Goal: Find specific page/section: Find specific page/section

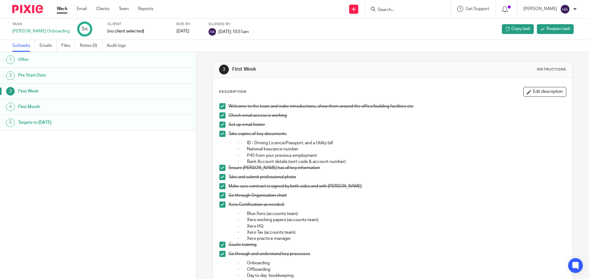
click at [389, 6] on form at bounding box center [409, 9] width 65 height 8
click at [388, 11] on input "Search" at bounding box center [404, 10] width 55 height 6
click at [412, 7] on input "Search" at bounding box center [404, 10] width 55 height 6
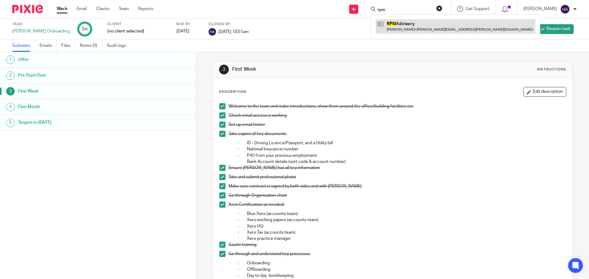
type input "rpm"
click at [437, 21] on link at bounding box center [455, 26] width 159 height 14
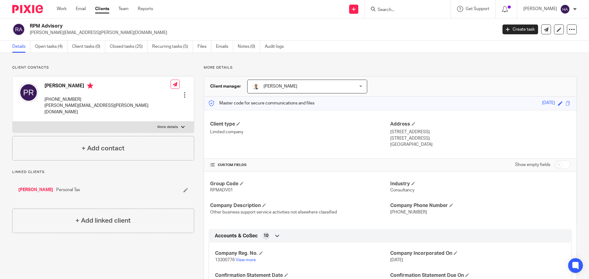
click at [169, 125] on p "More details" at bounding box center [167, 127] width 21 height 5
click at [13, 122] on input "More details" at bounding box center [12, 121] width 0 height 0
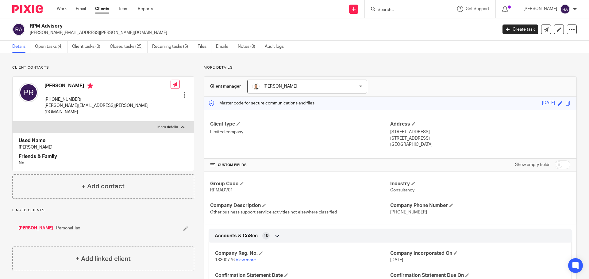
click at [169, 125] on p "More details" at bounding box center [167, 127] width 21 height 5
click at [13, 122] on input "More details" at bounding box center [12, 121] width 0 height 0
checkbox input "false"
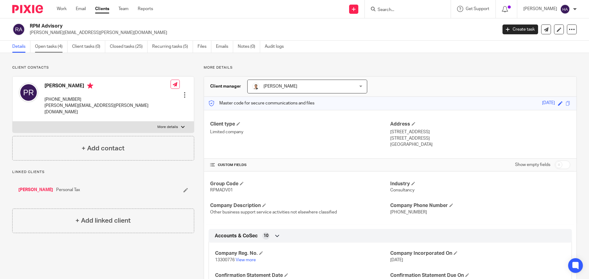
click at [44, 46] on link "Open tasks (4)" at bounding box center [51, 47] width 33 height 12
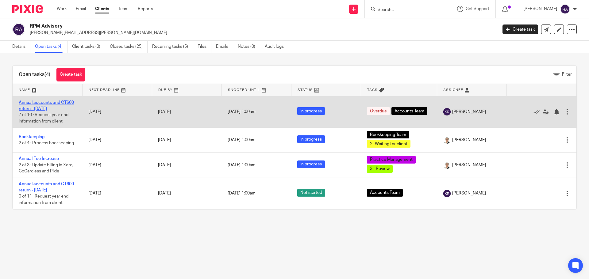
click at [59, 101] on link "Annual accounts and CT600 return - [DATE]" at bounding box center [46, 106] width 55 height 10
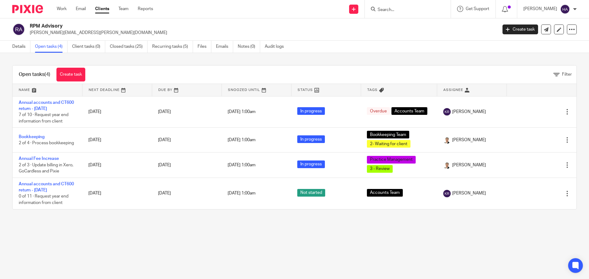
click at [403, 6] on form at bounding box center [409, 9] width 65 height 8
click at [399, 9] on input "Search" at bounding box center [404, 10] width 55 height 6
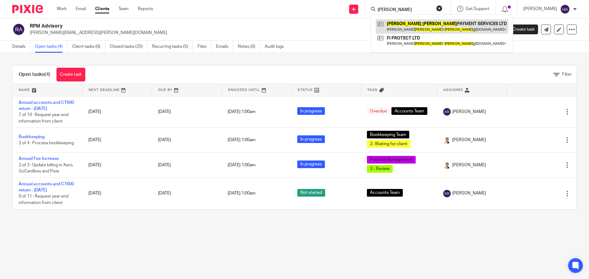
type input "kish gohil"
click at [403, 26] on link at bounding box center [442, 26] width 132 height 14
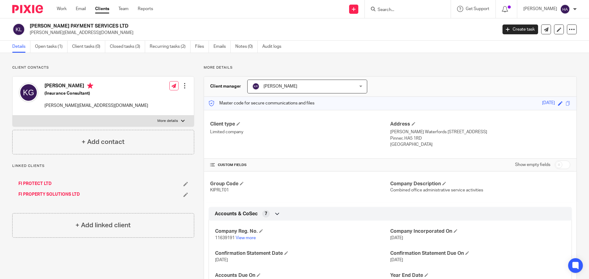
click at [59, 113] on div "[PERSON_NAME] (Insurance Consultant) [PERSON_NAME][EMAIL_ADDRESS][DOMAIN_NAME] …" at bounding box center [103, 96] width 181 height 39
